Goal: Task Accomplishment & Management: Use online tool/utility

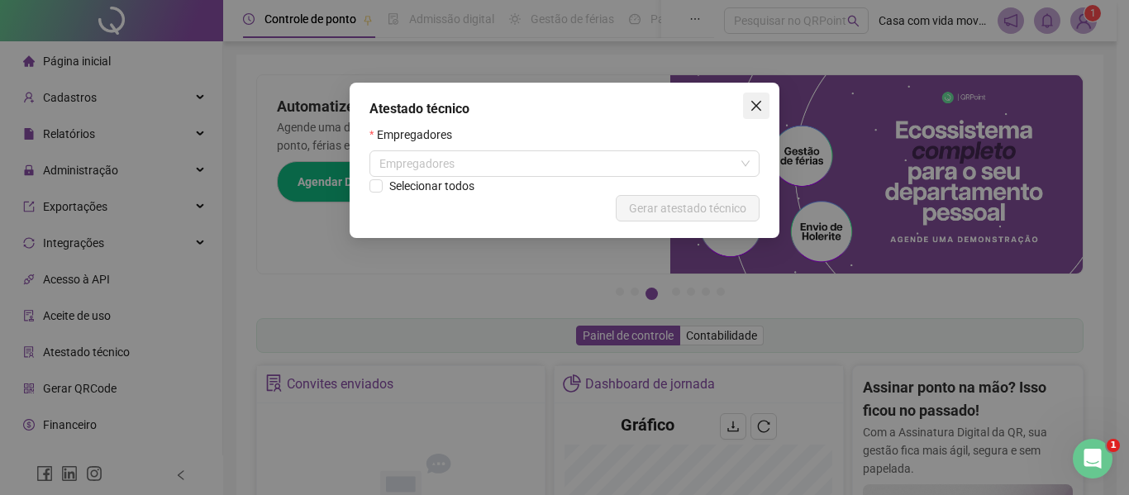
click at [764, 108] on span "Close" at bounding box center [756, 105] width 26 height 13
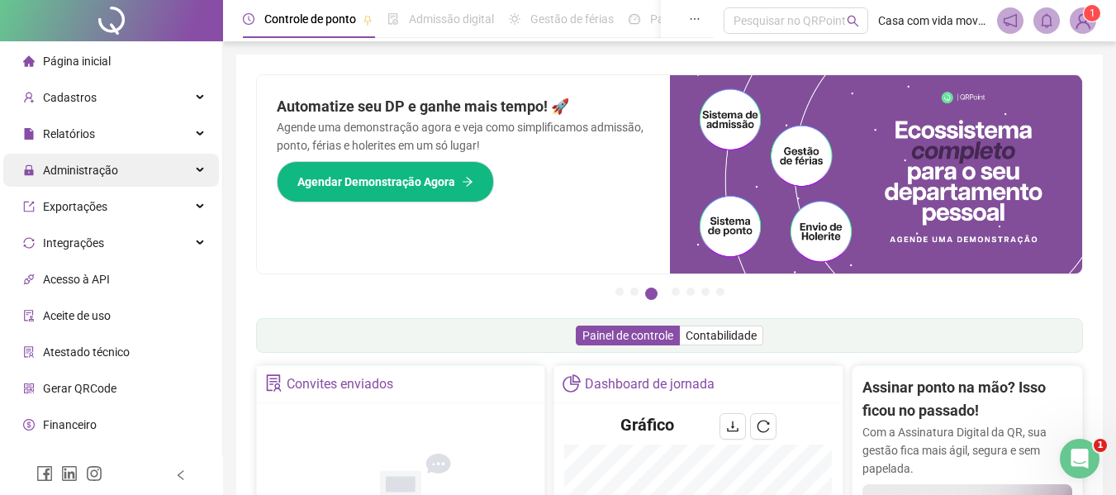
click at [92, 164] on span "Administração" at bounding box center [80, 170] width 75 height 13
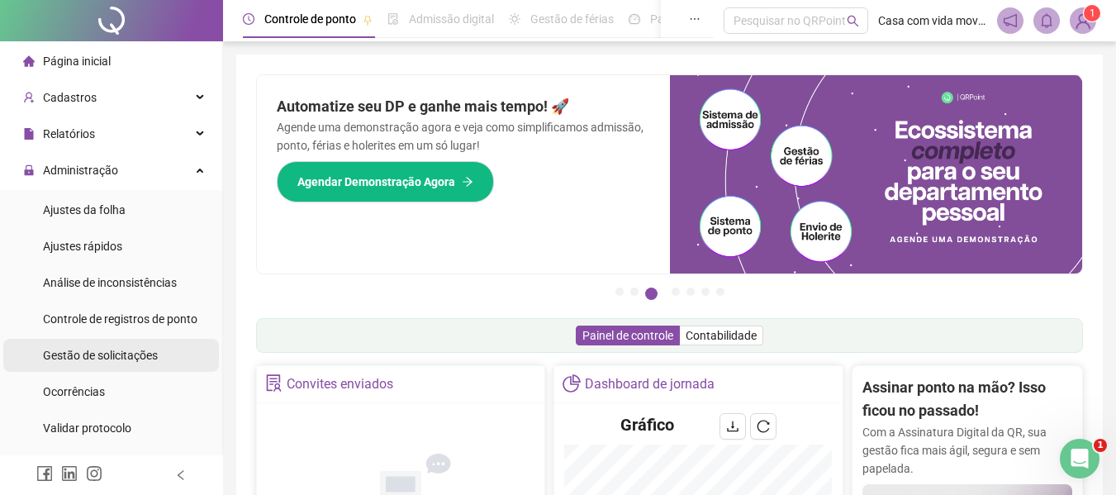
click at [121, 352] on span "Gestão de solicitações" at bounding box center [100, 355] width 115 height 13
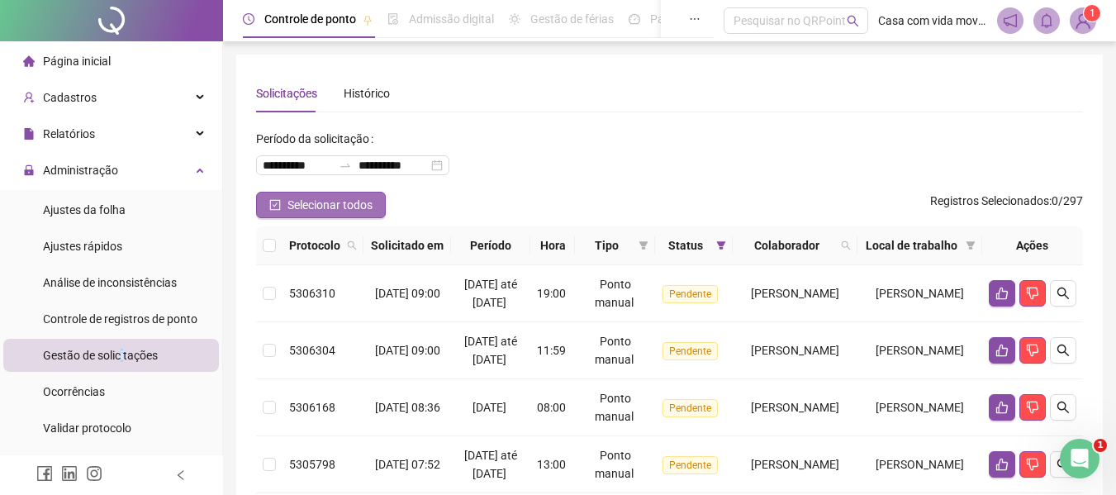
click at [288, 207] on span "Selecionar todos" at bounding box center [330, 205] width 85 height 18
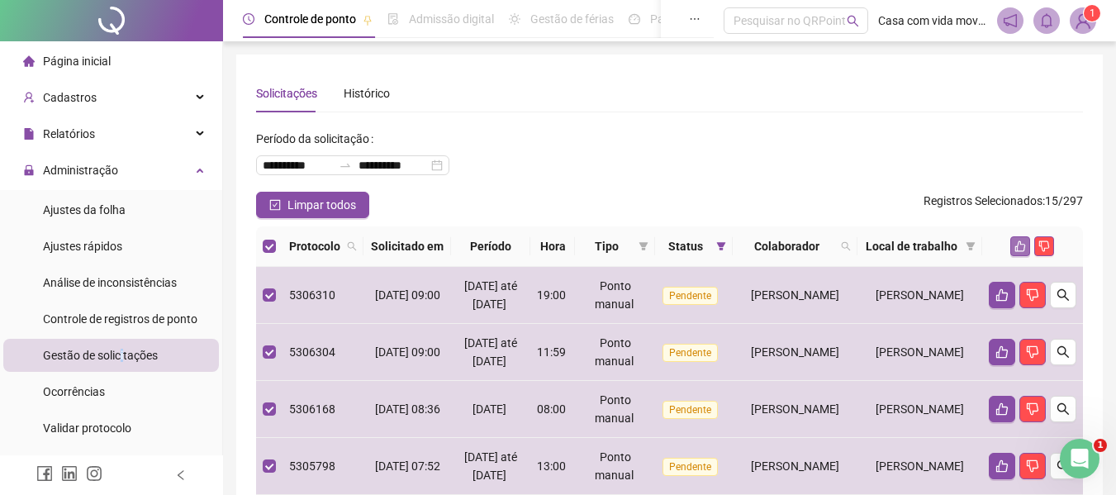
click at [1016, 252] on icon "like" at bounding box center [1021, 246] width 11 height 11
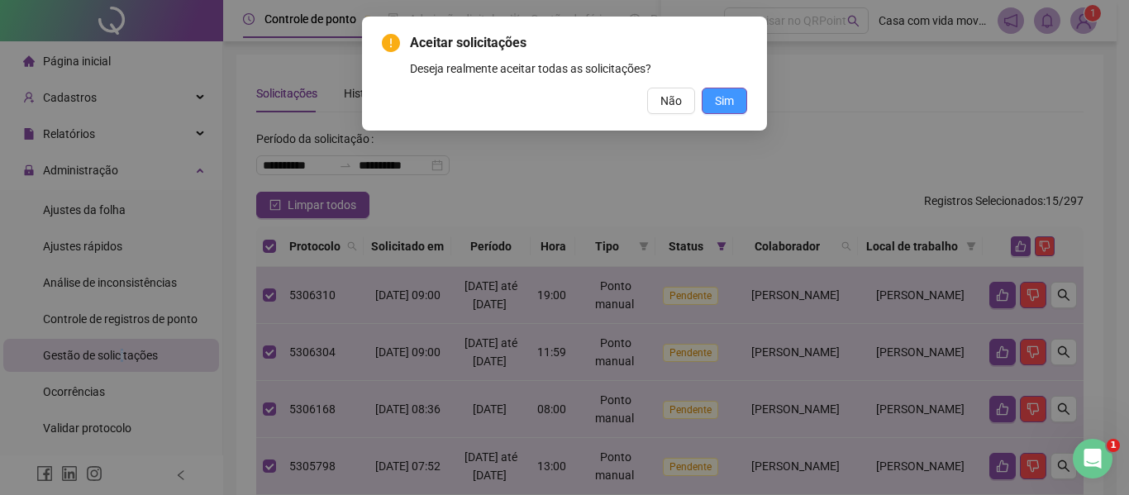
click at [717, 101] on span "Sim" at bounding box center [724, 101] width 19 height 18
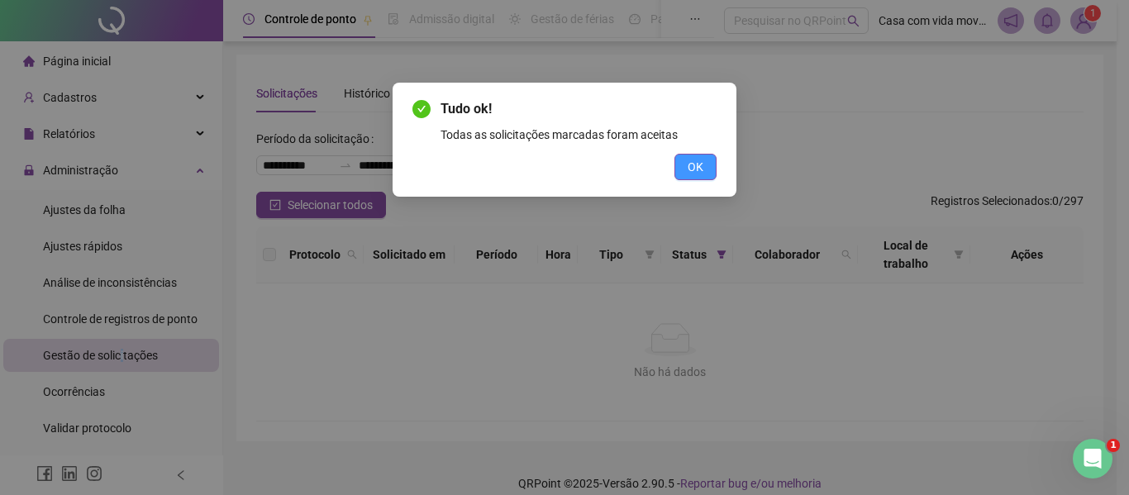
click at [689, 163] on span "OK" at bounding box center [696, 167] width 16 height 18
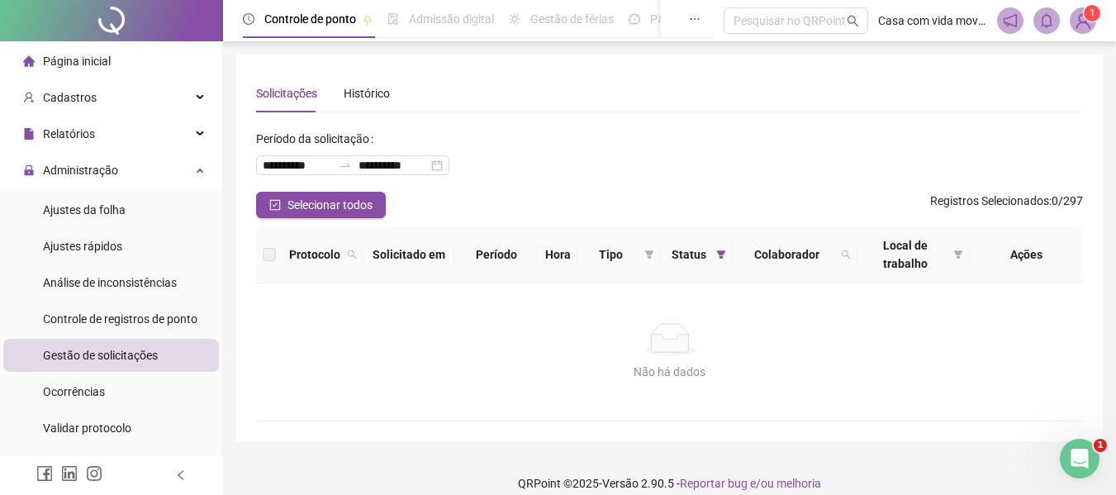
click at [63, 55] on span "Página inicial" at bounding box center [77, 61] width 68 height 13
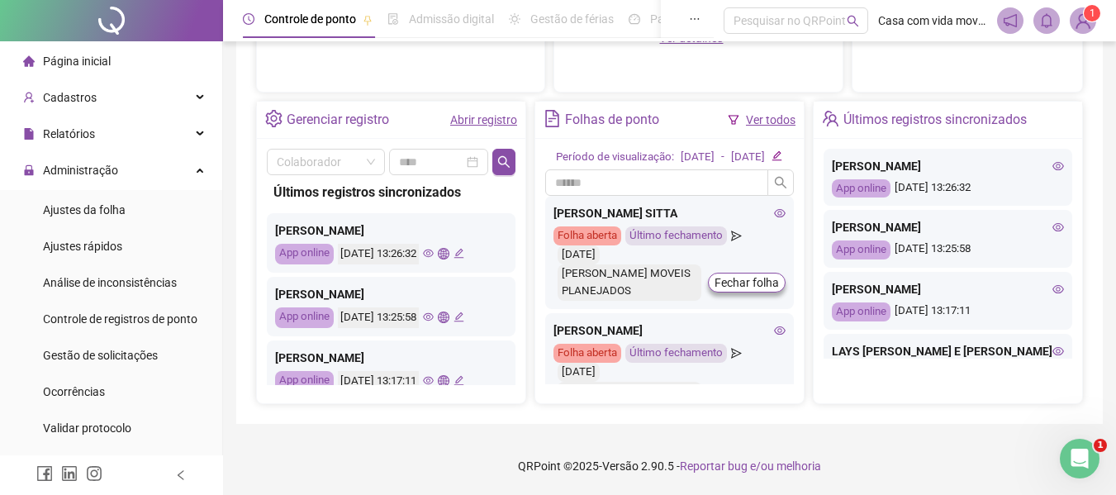
scroll to position [267, 0]
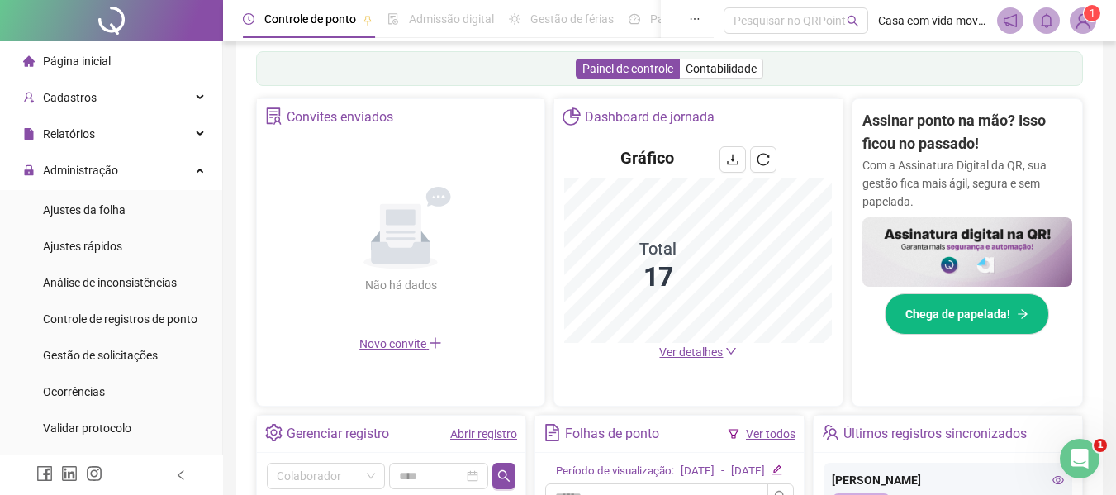
click at [80, 60] on span "Página inicial" at bounding box center [77, 61] width 68 height 13
click at [700, 362] on div "Gráfico Total 17 Ver detalhes" at bounding box center [699, 253] width 288 height 235
click at [700, 356] on span "Ver detalhes" at bounding box center [691, 351] width 64 height 13
